Goal: Feedback & Contribution: Submit feedback/report problem

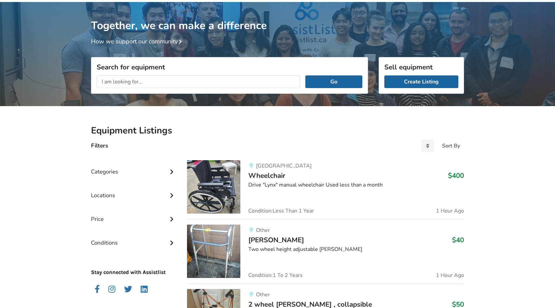
scroll to position [33, 0]
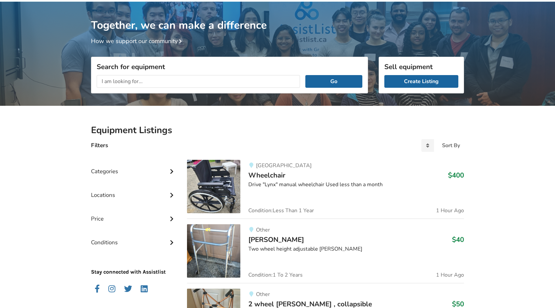
click at [170, 194] on icon at bounding box center [171, 194] width 7 height 6
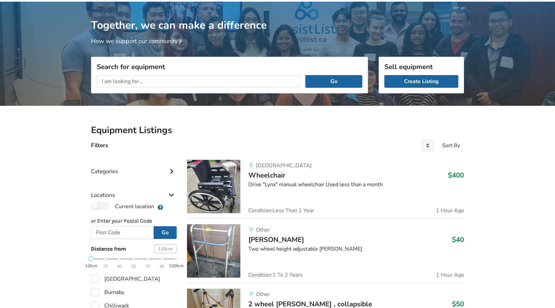
click at [235, 136] on div "Filters Sort By Most recent Price ascending Price descending" at bounding box center [278, 145] width 384 height 18
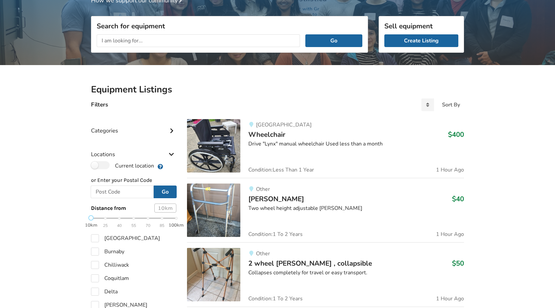
scroll to position [67, 0]
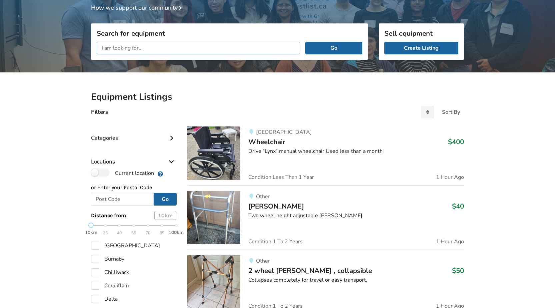
click at [129, 48] on input "text" at bounding box center [199, 48] width 204 height 13
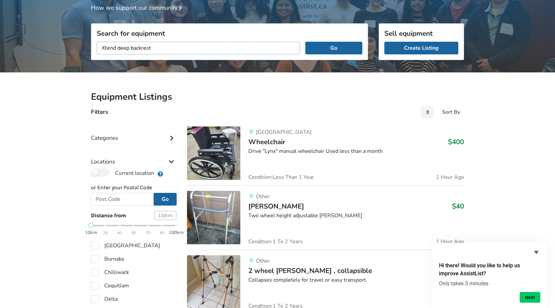
type input "Xtend deep backrest"
click at [306, 42] on button "Go" at bounding box center [334, 48] width 57 height 13
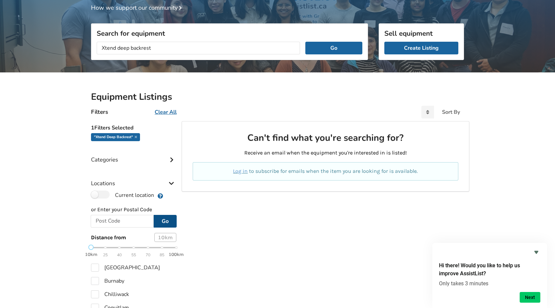
click at [163, 224] on button "Go" at bounding box center [165, 221] width 23 height 13
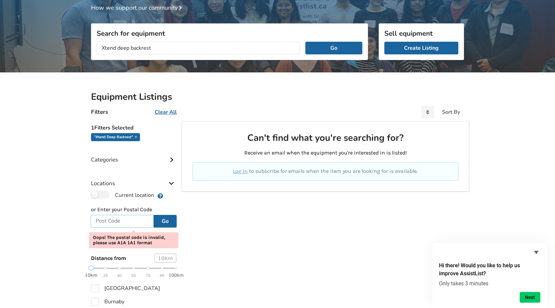
click at [104, 220] on input "text" at bounding box center [122, 221] width 63 height 13
type input "V2P 5L3"
click at [168, 222] on button "Go" at bounding box center [165, 221] width 23 height 13
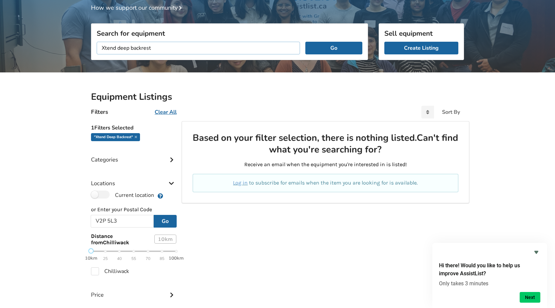
click at [118, 48] on input "Xtend deep backrest" at bounding box center [199, 48] width 204 height 13
click at [319, 50] on button "Go" at bounding box center [334, 48] width 57 height 13
click at [115, 48] on input "deep backrest" at bounding box center [199, 48] width 204 height 13
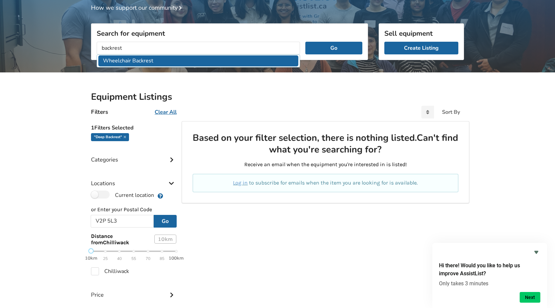
click at [147, 62] on li "Wheelchair Backrest" at bounding box center [198, 60] width 200 height 11
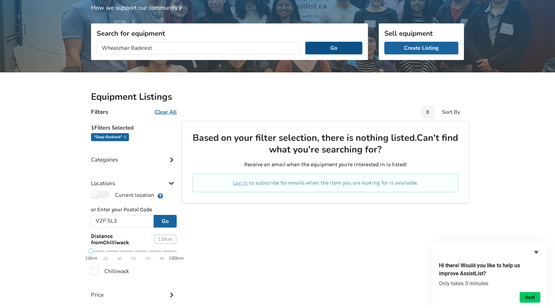
click at [316, 48] on button "Go" at bounding box center [334, 48] width 57 height 13
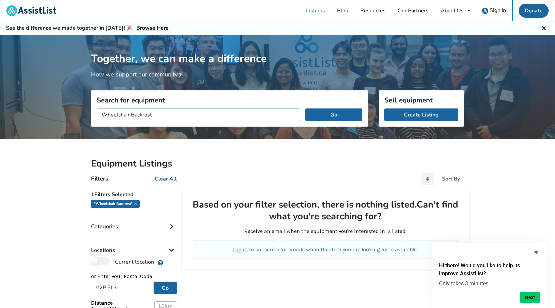
drag, startPoint x: 161, startPoint y: 112, endPoint x: 104, endPoint y: 117, distance: 57.2
click at [104, 117] on input "Wheelchair Backrest" at bounding box center [199, 114] width 204 height 13
click at [306, 108] on button "Go" at bounding box center [334, 114] width 57 height 13
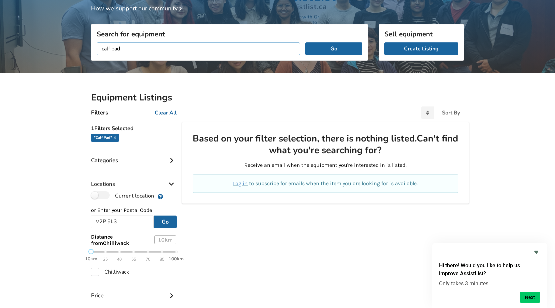
scroll to position [67, 0]
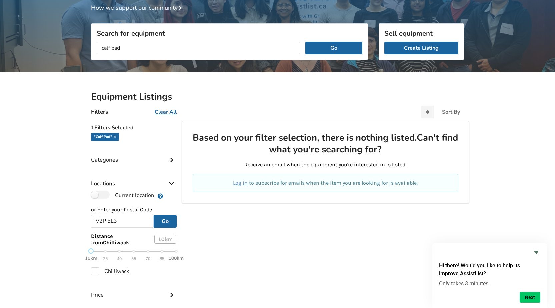
click at [155, 158] on div "Categories" at bounding box center [133, 155] width 85 height 24
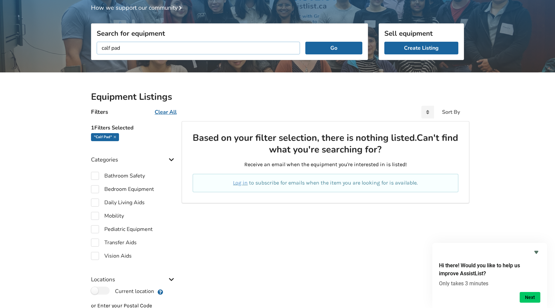
click at [152, 54] on input "calf pad" at bounding box center [199, 48] width 204 height 13
drag, startPoint x: 138, startPoint y: 51, endPoint x: 66, endPoint y: 46, distance: 72.5
click at [66, 46] on div "Together, we can make a difference How we support our community Search for equi…" at bounding box center [277, 228] width 555 height 521
type input "hip bolster / thigh guide"
click at [306, 42] on button "Go" at bounding box center [334, 48] width 57 height 13
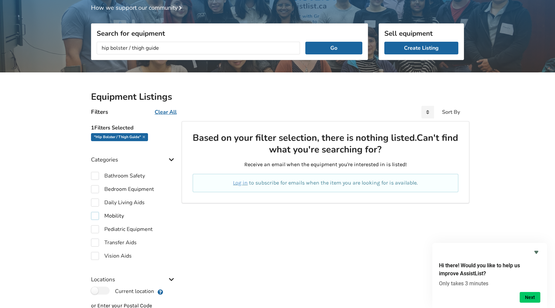
click at [94, 216] on label "Mobility" at bounding box center [107, 216] width 33 height 8
checkbox input "true"
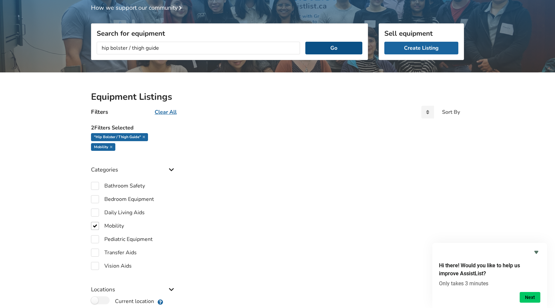
click at [336, 45] on button "Go" at bounding box center [334, 48] width 57 height 13
click at [335, 92] on h2 "Equipment Listings" at bounding box center [277, 97] width 373 height 12
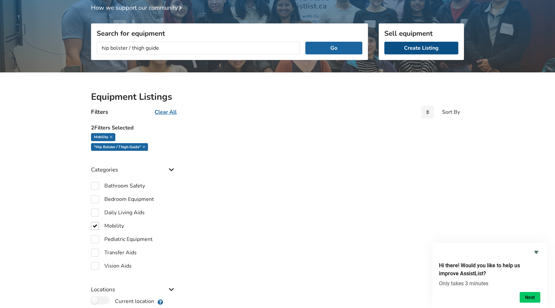
click at [407, 48] on link "Create Listing" at bounding box center [422, 48] width 74 height 13
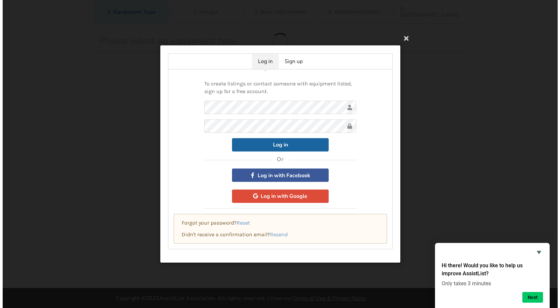
scroll to position [43, 0]
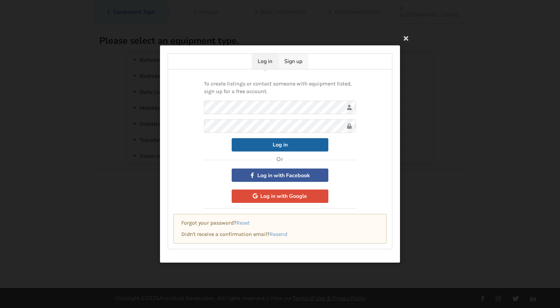
click at [291, 63] on div "Log in Sign up To create listings or contact someone with equipment listed, sig…" at bounding box center [280, 151] width 224 height 196
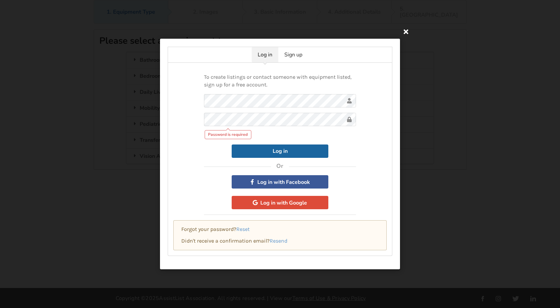
click at [405, 35] on icon at bounding box center [406, 31] width 12 height 12
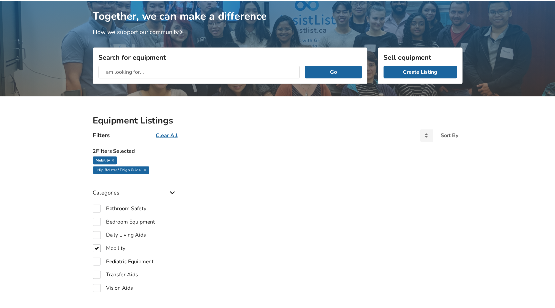
scroll to position [67, 0]
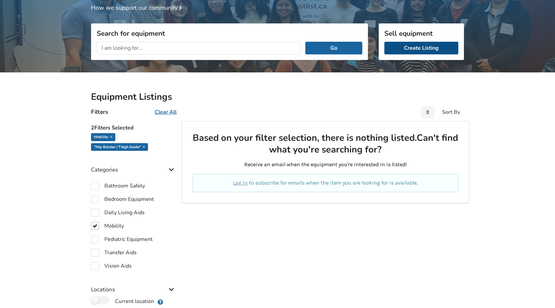
click at [406, 49] on link "Create Listing" at bounding box center [422, 48] width 74 height 13
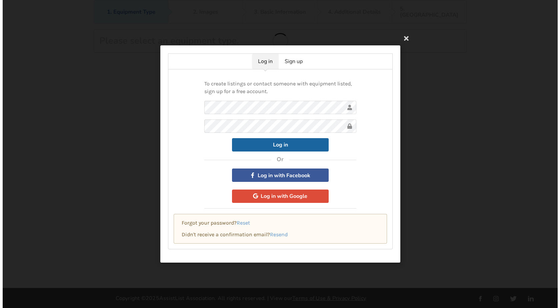
scroll to position [43, 0]
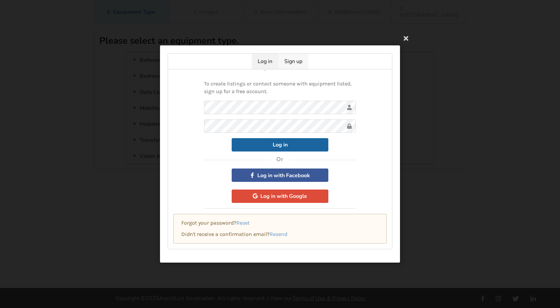
click at [302, 61] on link "Sign up" at bounding box center [294, 61] width 30 height 15
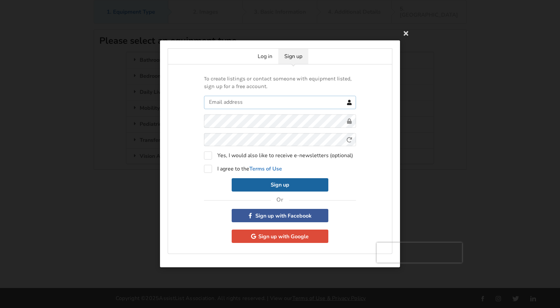
click at [233, 103] on input "text" at bounding box center [280, 102] width 152 height 13
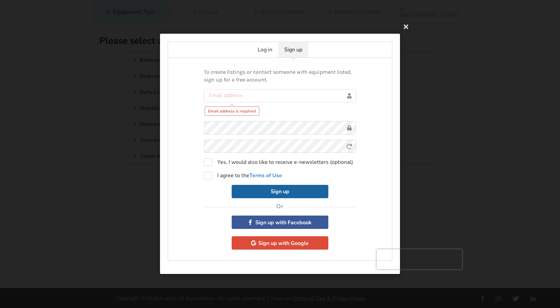
click at [252, 117] on form "Email address is required 0cAFcWeA5krCpPOAJVSjlJUElsphe3AwokPv_RaUV0EfRZIZwxzJp…" at bounding box center [280, 143] width 152 height 109
click at [239, 96] on input "text" at bounding box center [280, 95] width 152 height 13
type input "[EMAIL_ADDRESS][DOMAIN_NAME]"
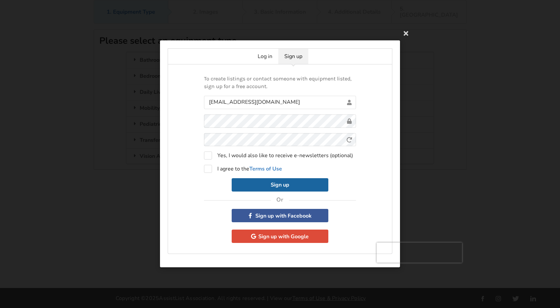
click at [263, 147] on form "stpov@telus.net 0cAFcWeA5krCpPOAJVSjlJUElsphe3AwokPv_RaUV0EfRZIZwxzJpkvzX0VmoPm…" at bounding box center [280, 144] width 152 height 96
click at [209, 168] on label "I agree to the Terms of Use" at bounding box center [243, 169] width 78 height 8
checkbox input "true"
click at [276, 181] on button "Sign up" at bounding box center [280, 184] width 97 height 13
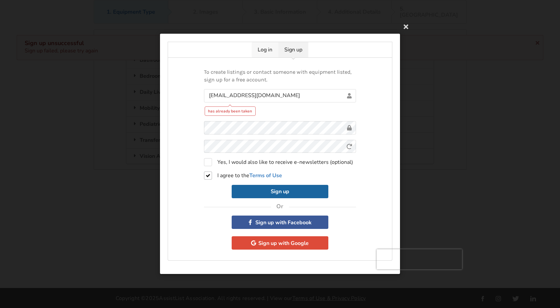
click at [264, 51] on link "Log in" at bounding box center [265, 49] width 27 height 15
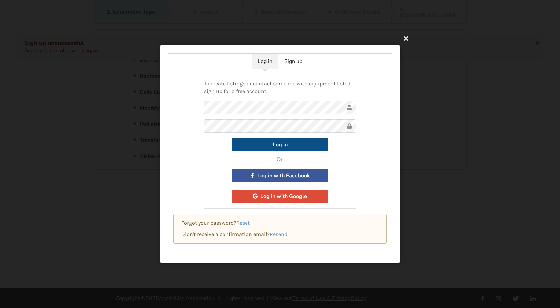
click at [274, 147] on button "Log in" at bounding box center [280, 144] width 97 height 13
click at [275, 147] on button "Log in" at bounding box center [280, 144] width 97 height 13
click at [191, 176] on div "To create listings or contact someone with equipment listed, sign up for a free…" at bounding box center [280, 159] width 225 height 180
click at [295, 62] on link "Sign up" at bounding box center [294, 61] width 30 height 15
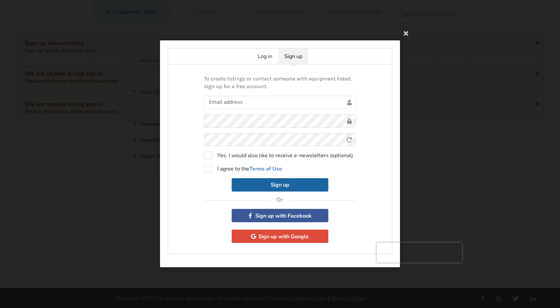
click at [233, 106] on div at bounding box center [280, 102] width 152 height 13
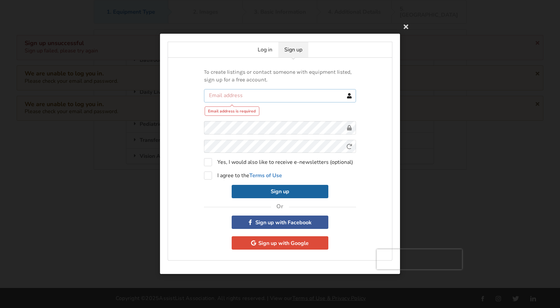
click at [231, 98] on input "text" at bounding box center [280, 95] width 152 height 13
type input "[EMAIL_ADDRESS][DOMAIN_NAME]"
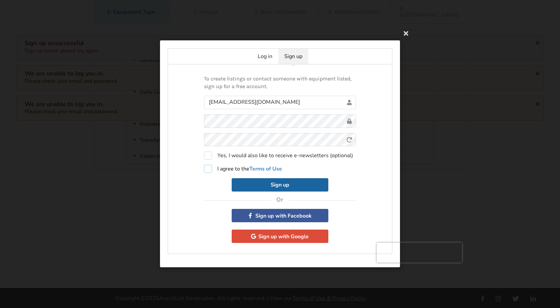
click at [205, 169] on label "I agree to the Terms of Use" at bounding box center [243, 169] width 78 height 8
checkbox input "true"
click at [247, 179] on button "Sign up" at bounding box center [280, 184] width 97 height 13
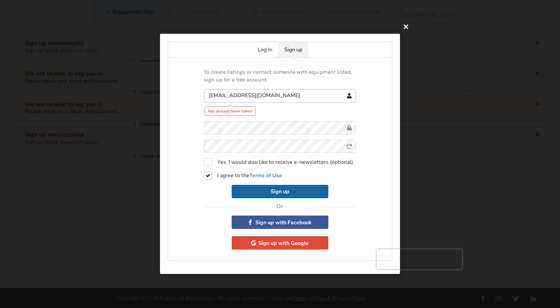
click at [244, 98] on input "[EMAIL_ADDRESS][DOMAIN_NAME]" at bounding box center [280, 95] width 152 height 13
drag, startPoint x: 259, startPoint y: 98, endPoint x: 204, endPoint y: 97, distance: 55.1
click at [204, 97] on div "To create listings or contact someone with equipment listed, sign up for a free…" at bounding box center [280, 159] width 225 height 203
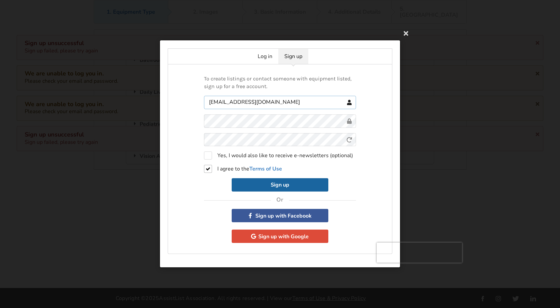
click at [260, 104] on input "stpov5@telus.net" at bounding box center [280, 102] width 152 height 13
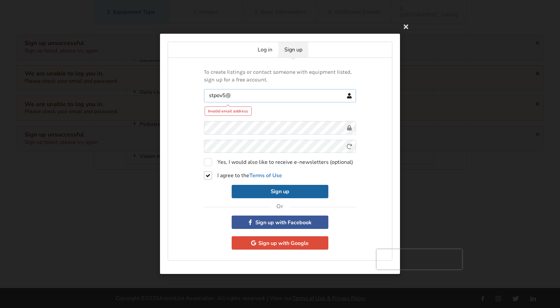
type input "stpov5@gmail.com"
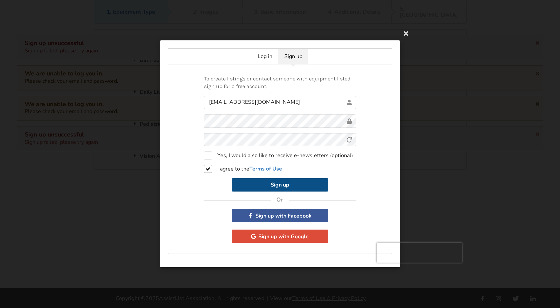
click at [266, 185] on button "Sign up" at bounding box center [280, 184] width 97 height 13
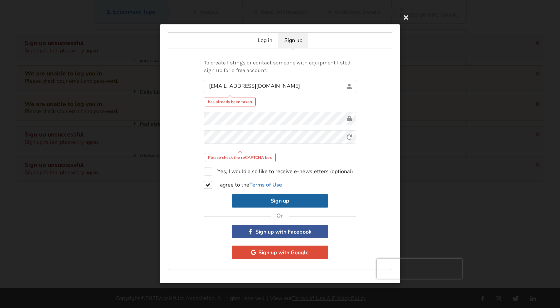
click at [405, 27] on div "Log in Sign up To create listings or contact someone with equipment listed, sig…" at bounding box center [280, 154] width 560 height 308
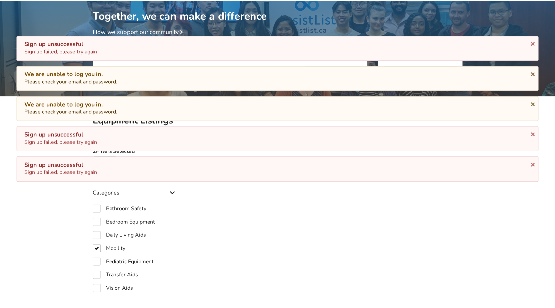
scroll to position [67, 0]
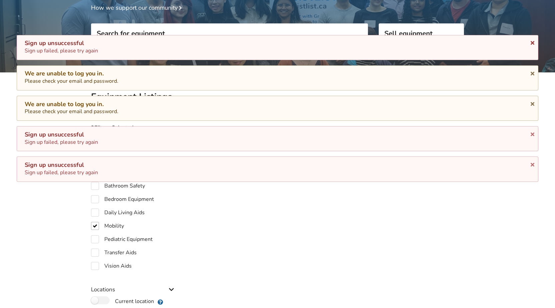
click at [532, 42] on icon at bounding box center [533, 41] width 6 height 5
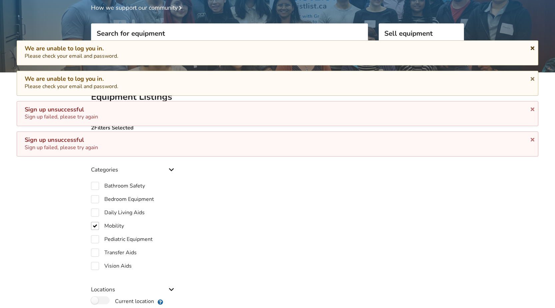
click at [532, 46] on icon at bounding box center [533, 46] width 6 height 5
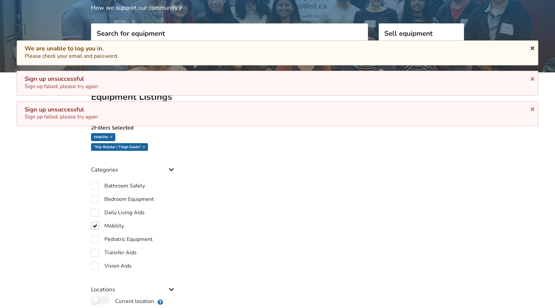
click at [532, 46] on icon at bounding box center [533, 46] width 6 height 5
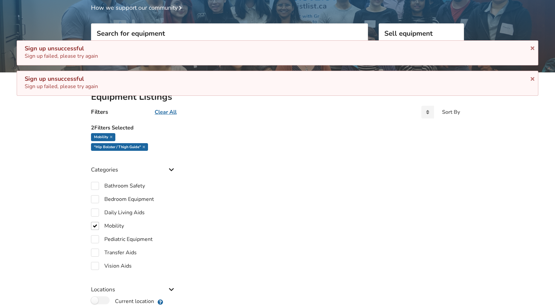
click at [536, 47] on div "Sign up unsuccessful Sign up failed, please try again" at bounding box center [278, 52] width 522 height 25
click at [532, 48] on icon at bounding box center [533, 46] width 6 height 5
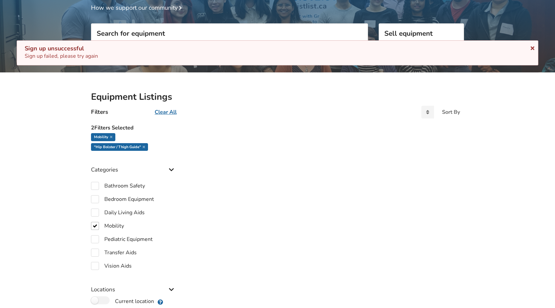
click at [532, 49] on icon at bounding box center [533, 46] width 6 height 5
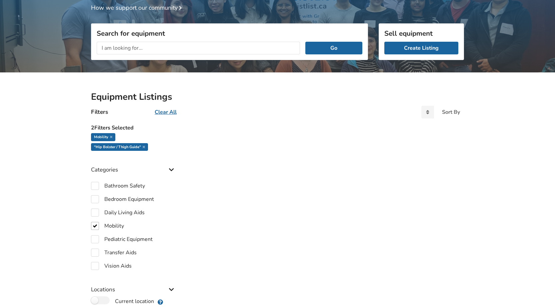
click at [350, 89] on div "Equipment Listings Filters Clear All Sort By Most recent Price ascending Price …" at bounding box center [277, 277] width 555 height 411
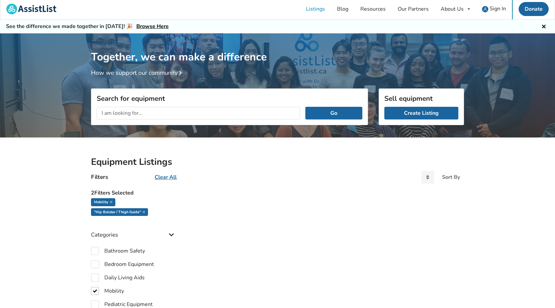
scroll to position [0, 0]
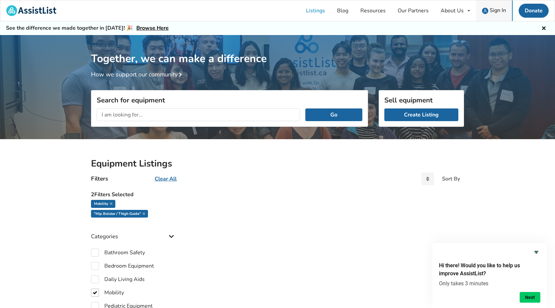
click at [493, 9] on span "Sign In" at bounding box center [498, 10] width 16 height 7
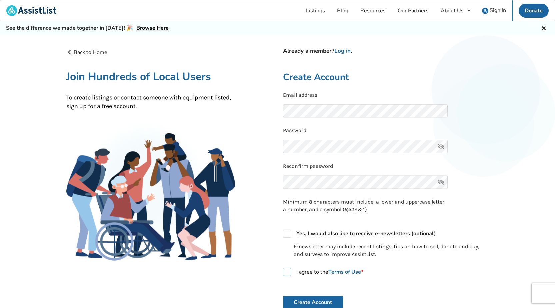
click at [287, 270] on label "I agree to the Terms of Use *" at bounding box center [323, 272] width 80 height 8
checkbox input "true"
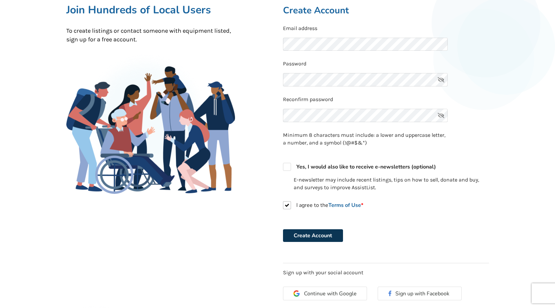
click at [305, 237] on button "Create Account" at bounding box center [313, 235] width 60 height 13
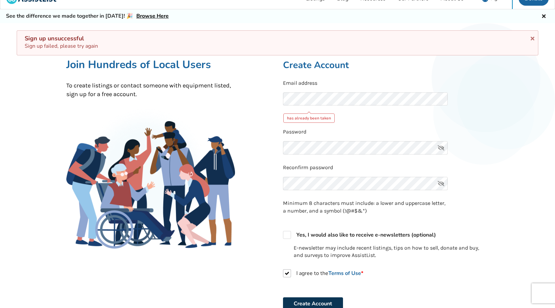
scroll to position [0, 0]
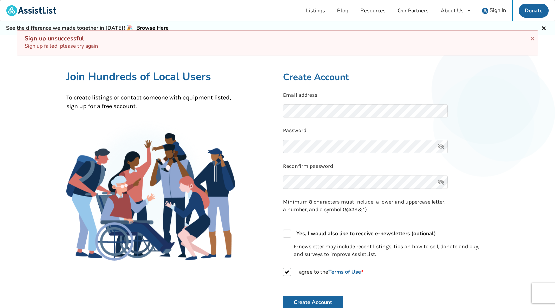
click at [442, 147] on icon at bounding box center [441, 146] width 13 height 13
click at [441, 183] on icon at bounding box center [441, 181] width 13 height 13
click at [290, 248] on form "Email address Password Reconfirm password Minimum 8 characters must include: a …" at bounding box center [386, 200] width 206 height 218
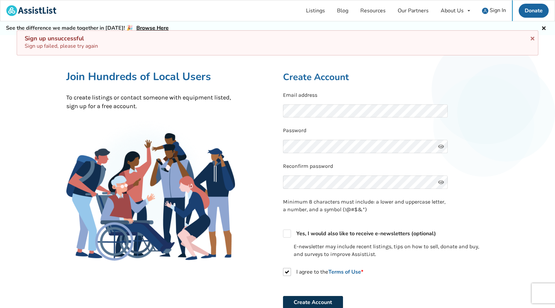
click at [317, 298] on button "Create Account" at bounding box center [313, 302] width 60 height 13
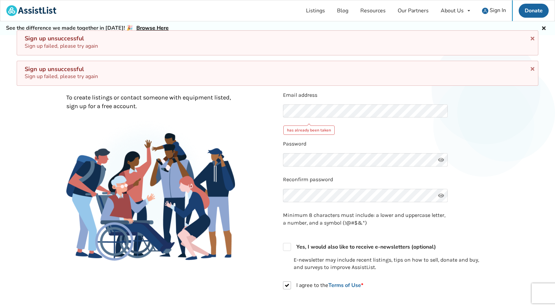
click at [268, 144] on div "Back to Home Already a member? Log in . Join Hundreds of Local Users To create …" at bounding box center [169, 217] width 217 height 339
click at [532, 38] on icon at bounding box center [533, 37] width 6 height 5
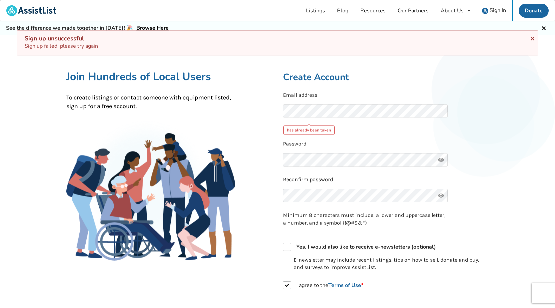
click at [534, 40] on icon at bounding box center [533, 37] width 6 height 5
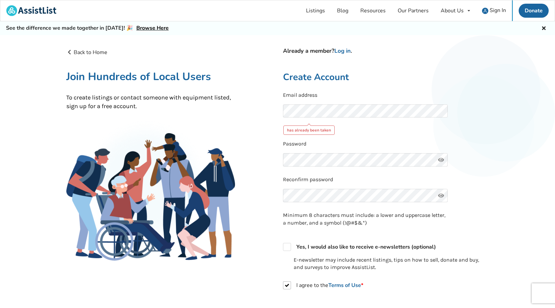
click at [84, 14] on div "Listings Blog Resources Our Partners About Us About AssistList Our Story Our Te…" at bounding box center [277, 10] width 555 height 21
click at [495, 11] on span "Sign In" at bounding box center [498, 10] width 16 height 7
click at [495, 10] on span "Sign In" at bounding box center [498, 10] width 16 height 7
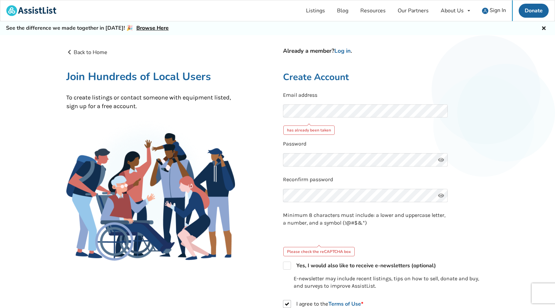
click at [545, 26] on icon at bounding box center [544, 27] width 6 height 5
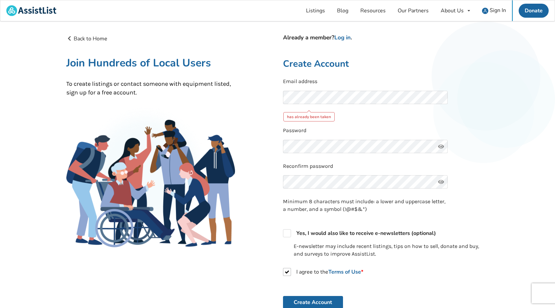
click at [73, 37] on link "Back to Home" at bounding box center [86, 38] width 41 height 7
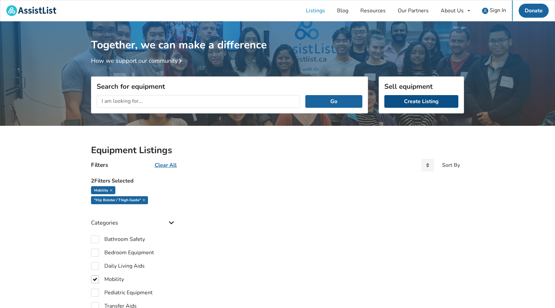
click at [404, 99] on link "Create Listing" at bounding box center [422, 101] width 74 height 13
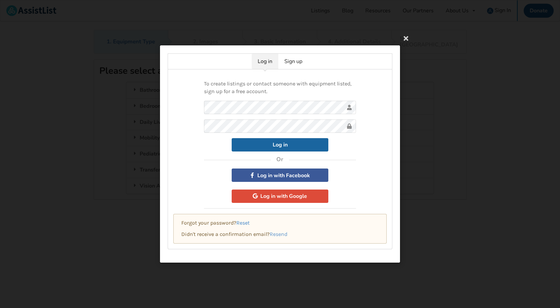
click at [246, 223] on link "Reset" at bounding box center [243, 222] width 13 height 6
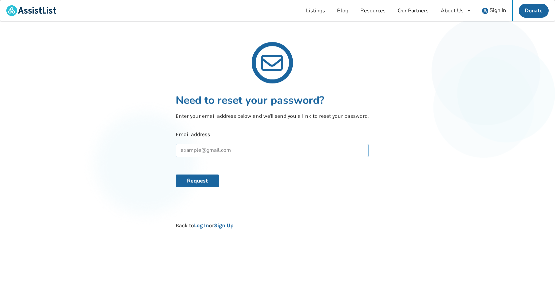
click at [192, 152] on input "text" at bounding box center [272, 150] width 193 height 13
type input "[EMAIL_ADDRESS][DOMAIN_NAME]"
click at [189, 181] on button "Request" at bounding box center [197, 180] width 43 height 13
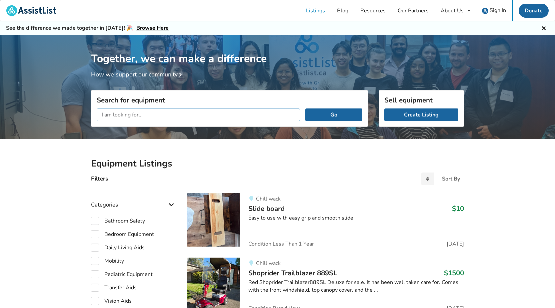
click at [120, 118] on input "text" at bounding box center [199, 114] width 204 height 13
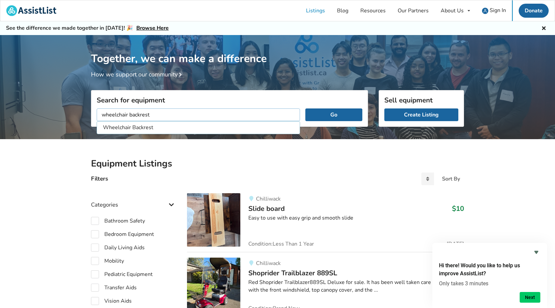
type input "wheelchair backrest"
click at [306, 108] on button "Go" at bounding box center [334, 114] width 57 height 13
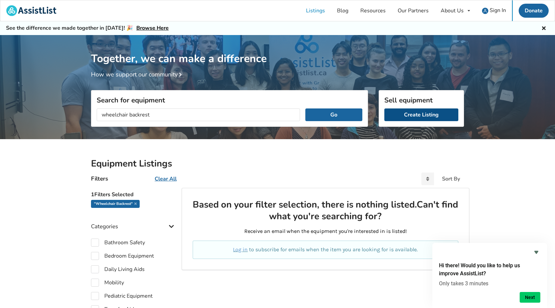
click at [388, 113] on link "Create Listing" at bounding box center [422, 114] width 74 height 13
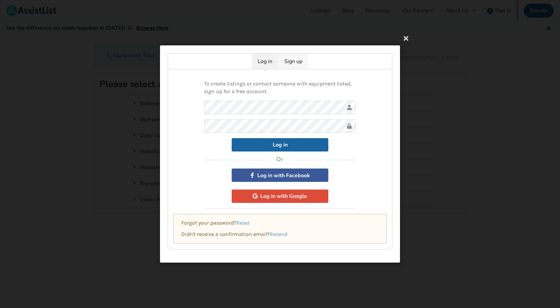
click at [287, 60] on link "Sign up" at bounding box center [294, 61] width 30 height 15
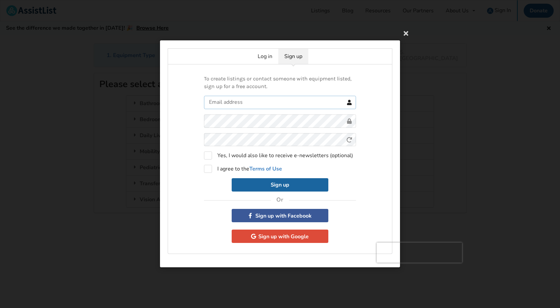
click at [226, 104] on input "text" at bounding box center [280, 102] width 152 height 13
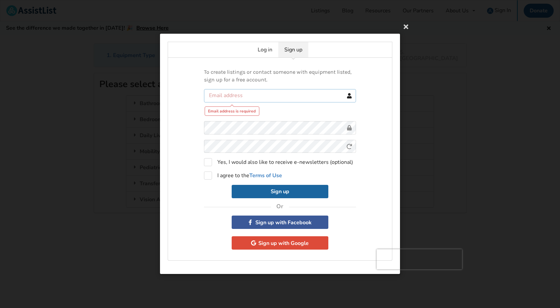
click at [232, 97] on input "text" at bounding box center [280, 95] width 152 height 13
type input "[EMAIL_ADDRESS][DOMAIN_NAME]"
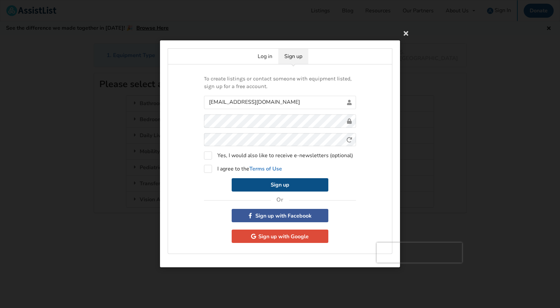
click at [265, 186] on button "Sign up" at bounding box center [280, 184] width 97 height 13
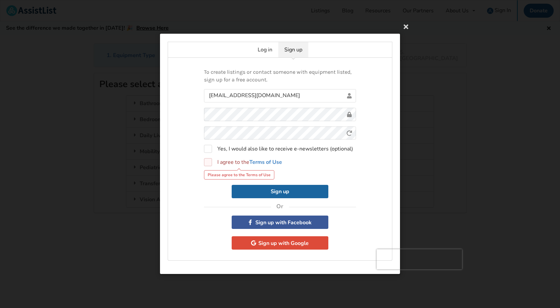
click at [207, 162] on label "I agree to the Terms of Use" at bounding box center [243, 162] width 78 height 8
checkbox input "true"
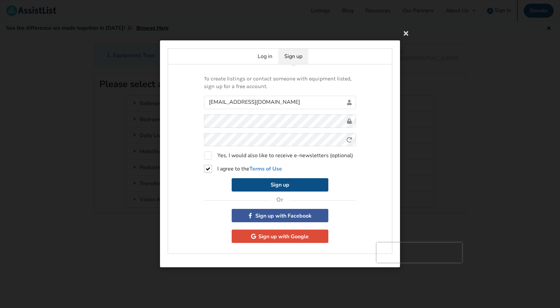
click at [280, 185] on button "Sign up" at bounding box center [280, 184] width 97 height 13
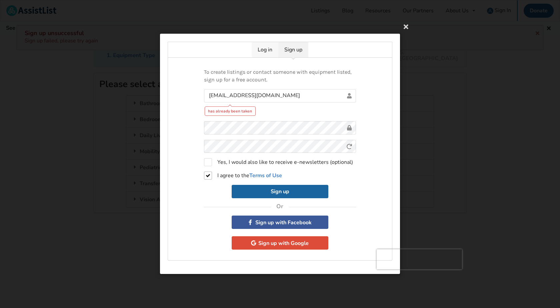
click at [270, 51] on link "Log in" at bounding box center [265, 49] width 27 height 15
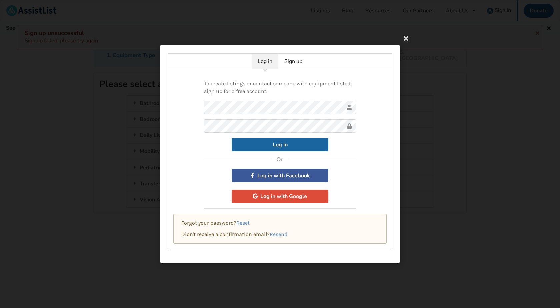
click at [242, 223] on link "Reset" at bounding box center [243, 222] width 13 height 6
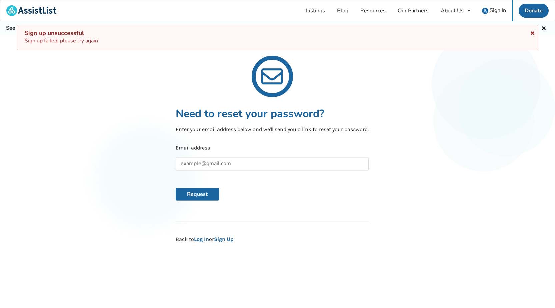
click at [532, 33] on icon at bounding box center [533, 31] width 6 height 5
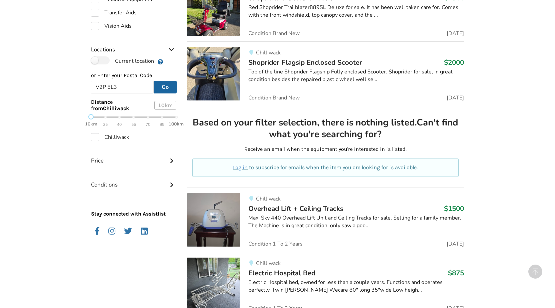
scroll to position [75, 0]
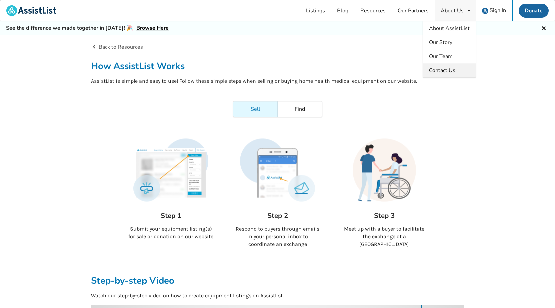
click at [438, 70] on span "Contact Us" at bounding box center [442, 70] width 26 height 7
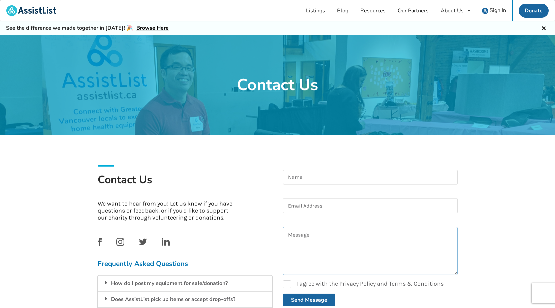
click at [295, 240] on textarea at bounding box center [370, 251] width 175 height 48
paste textarea "Web Protection by Bitdefender Suspicious page blocked for your protection [URL]…"
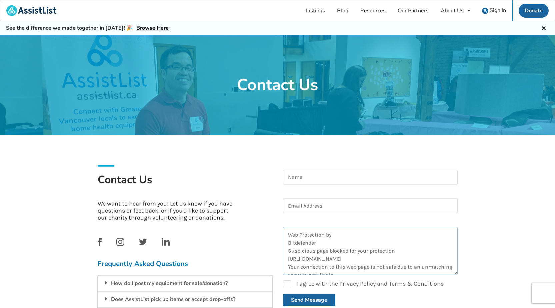
click at [288, 235] on textarea "Web Protection by Bitdefender Suspicious page blocked for your protection [URL]…" at bounding box center [370, 251] width 175 height 48
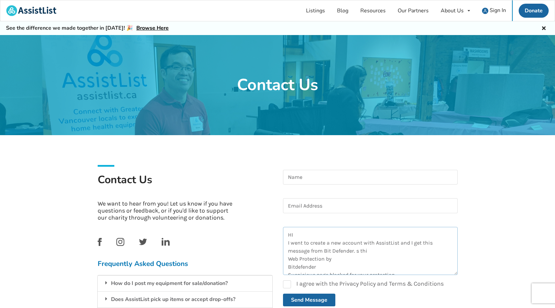
click at [381, 253] on textarea "HI I went to create a new account with AssistList and I get this message from B…" at bounding box center [370, 251] width 175 height 48
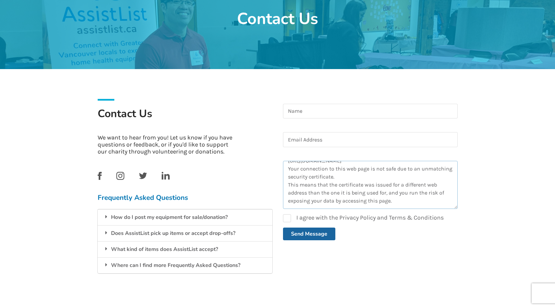
scroll to position [67, 0]
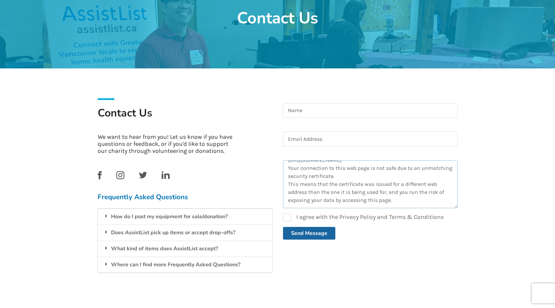
click at [457, 185] on textarea "HI I went to create a new account with AssistList and I get this message from B…" at bounding box center [370, 184] width 175 height 48
drag, startPoint x: 481, startPoint y: 177, endPoint x: 468, endPoint y: 178, distance: 13.1
click at [482, 176] on div "Contact Us Contact Us We want to hear from you! Let us know if you have questio…" at bounding box center [277, 143] width 555 height 351
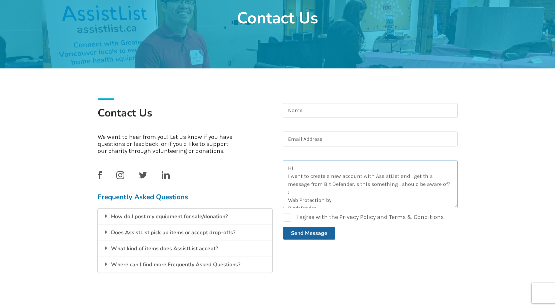
click at [312, 191] on textarea "HI I went to create a new account with AssistList and I get this message from B…" at bounding box center [370, 184] width 175 height 48
click at [297, 192] on textarea "HI I went to create a new account with AssistList and I get this message from B…" at bounding box center [370, 184] width 175 height 48
click at [306, 195] on textarea "HI I went to create a new account with AssistList and I get this message from B…" at bounding box center [370, 184] width 175 height 48
type textarea "HI I went to create a new account with AssistList and I get this message from B…"
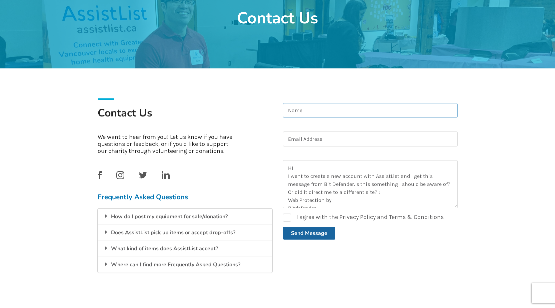
click at [294, 108] on input at bounding box center [370, 110] width 175 height 15
type input "[PERSON_NAME]"
type input "[EMAIL_ADDRESS][DOMAIN_NAME]"
drag, startPoint x: 304, startPoint y: 235, endPoint x: 256, endPoint y: 182, distance: 70.6
click at [256, 183] on div "Contact Us We want to hear from you! Let us know if you have questions or feedb…" at bounding box center [277, 187] width 371 height 195
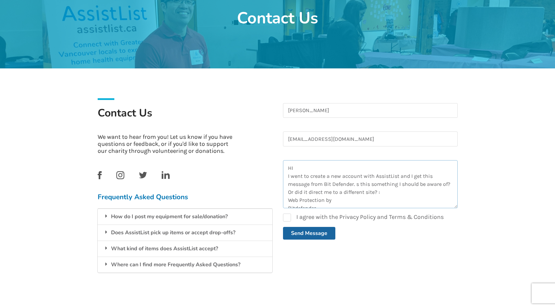
click at [358, 184] on textarea "HI I went to create a new account with AssistList and I get this message from B…" at bounding box center [370, 184] width 175 height 48
click at [358, 183] on textarea "HI I went to create a new account with AssistList and I get this message from B…" at bounding box center [370, 184] width 175 height 48
click at [341, 175] on textarea "HI I went to create a new account with AssistList and I get this message from B…" at bounding box center [370, 184] width 175 height 48
click at [382, 176] on textarea "HI I went to update my password account with AssistList and I get this message …" at bounding box center [370, 184] width 175 height 48
type textarea "HI I went to update my password with AssistList and I get this message from Bit…"
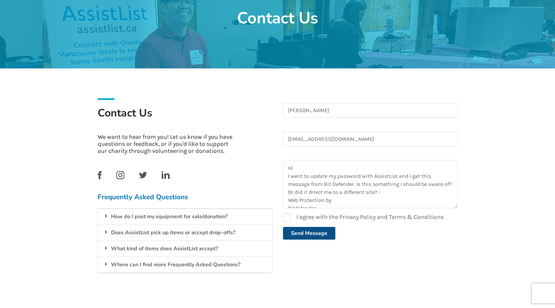
click at [315, 233] on button "Send Message" at bounding box center [309, 233] width 52 height 13
click at [289, 219] on label "I agree with the Privacy Policy and Terms & Conditions" at bounding box center [363, 218] width 161 height 8
checkbox input "true"
click at [300, 235] on button "Send Message" at bounding box center [309, 233] width 52 height 13
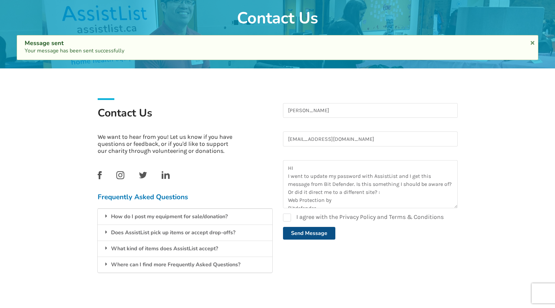
checkbox input "false"
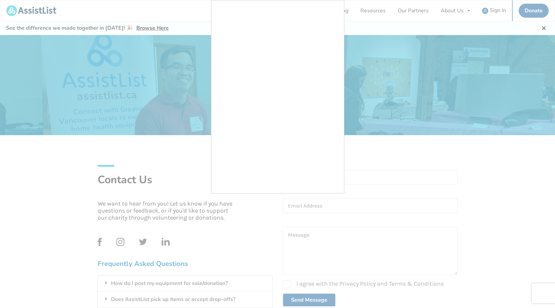
click at [140, 12] on div at bounding box center [277, 154] width 555 height 308
